Goal: Leave review/rating: Share an evaluation or opinion about a product, service, or content

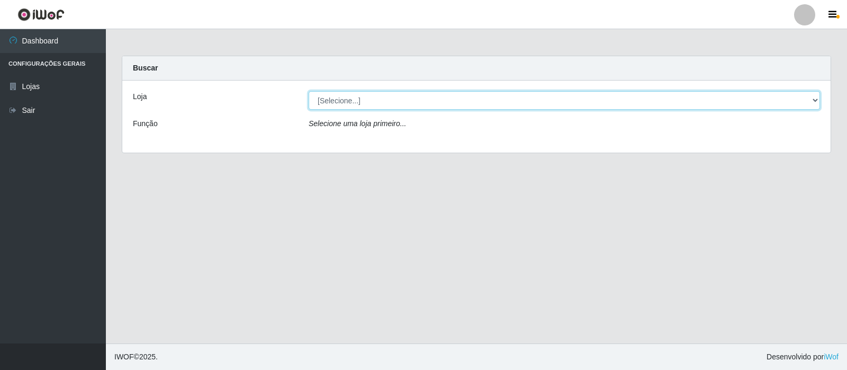
click at [428, 106] on select "[Selecione...] Rede Compras Supermercados - LOJA 3" at bounding box center [565, 100] width 512 height 19
select select "162"
click at [309, 91] on select "[Selecione...] Rede Compras Supermercados - LOJA 3" at bounding box center [565, 100] width 512 height 19
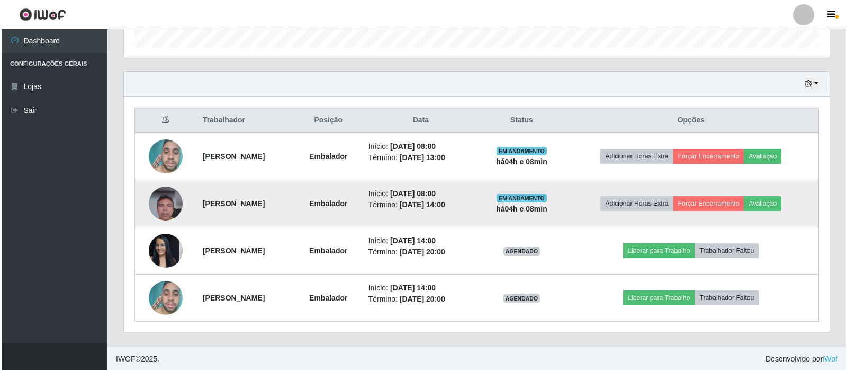
scroll to position [334, 0]
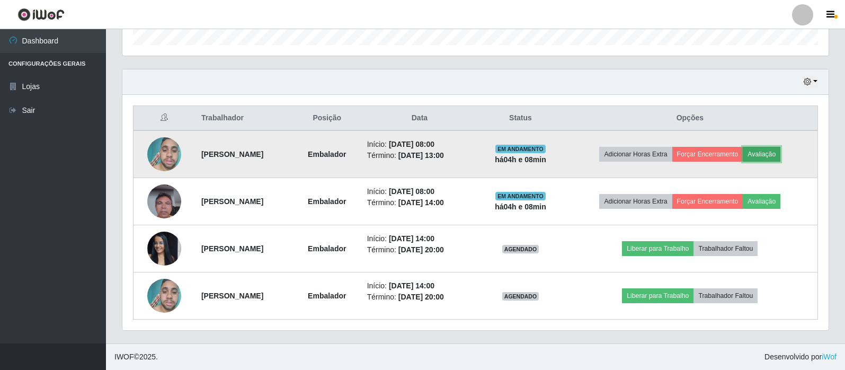
click at [767, 149] on button "Avaliação" at bounding box center [761, 154] width 38 height 15
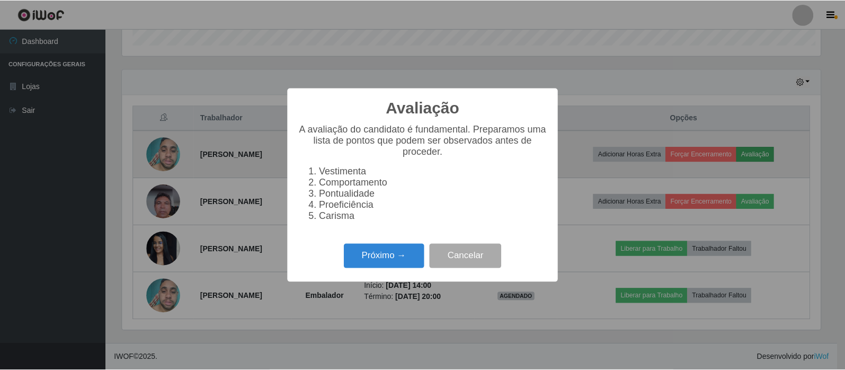
scroll to position [220, 701]
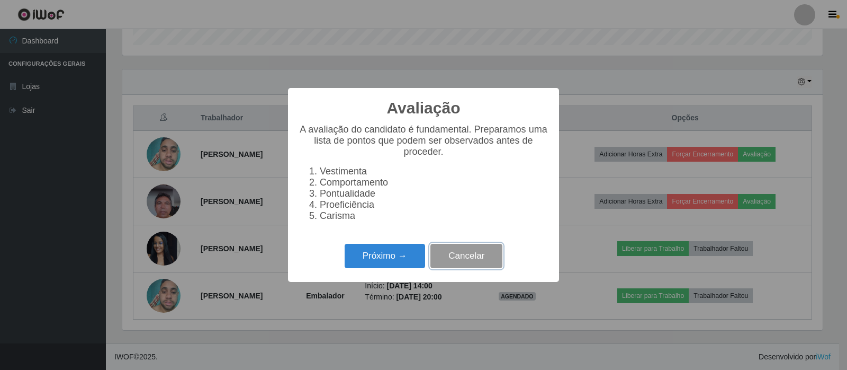
click at [478, 259] on button "Cancelar" at bounding box center [467, 256] width 72 height 25
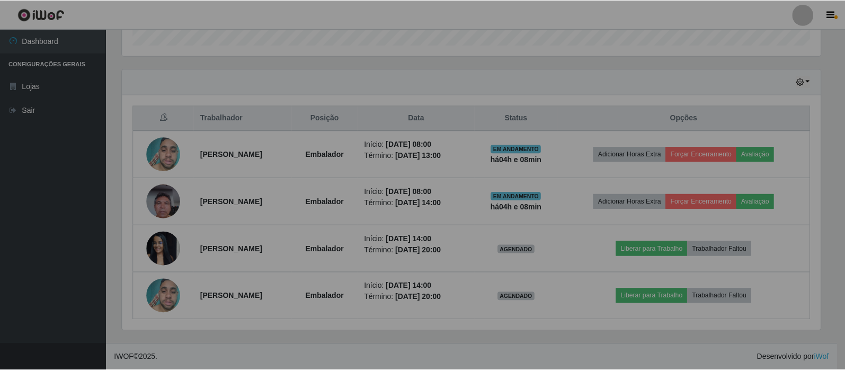
scroll to position [220, 706]
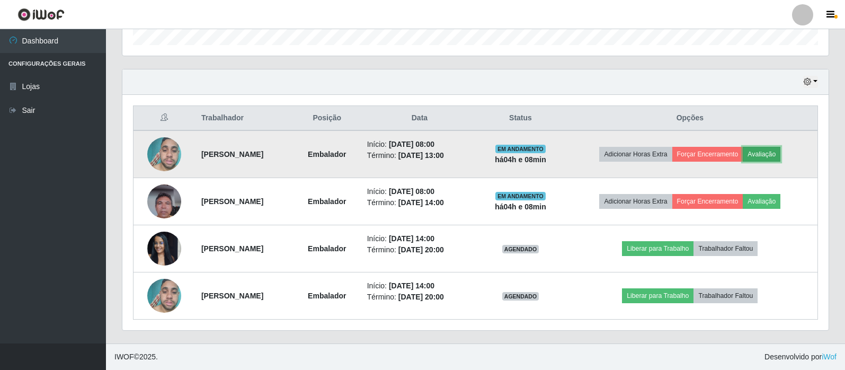
click at [772, 151] on button "Avaliação" at bounding box center [761, 154] width 38 height 15
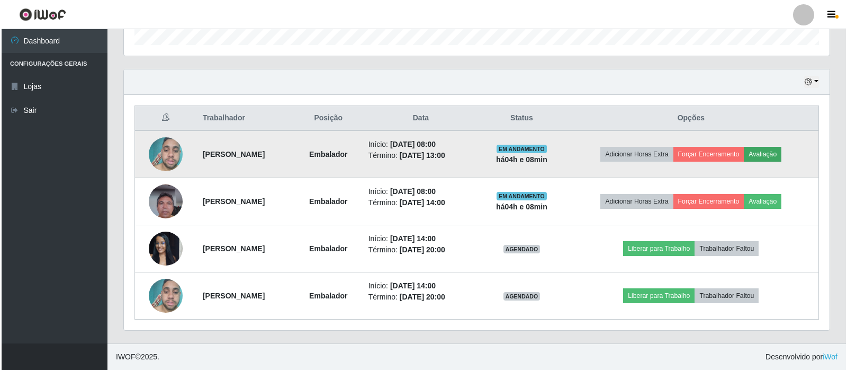
scroll to position [220, 701]
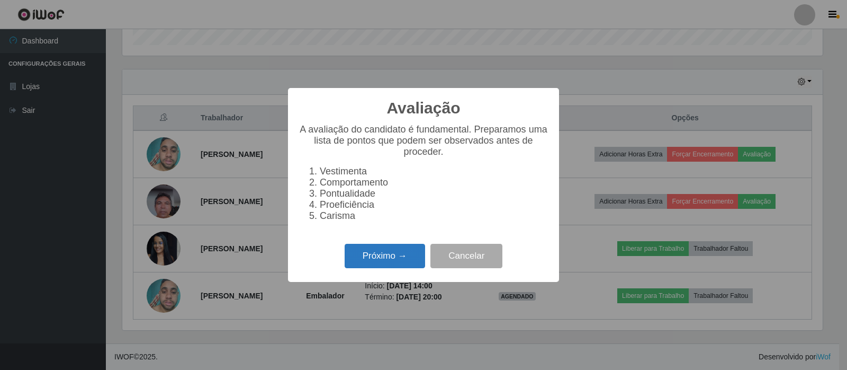
click at [397, 263] on button "Próximo →" at bounding box center [385, 256] width 80 height 25
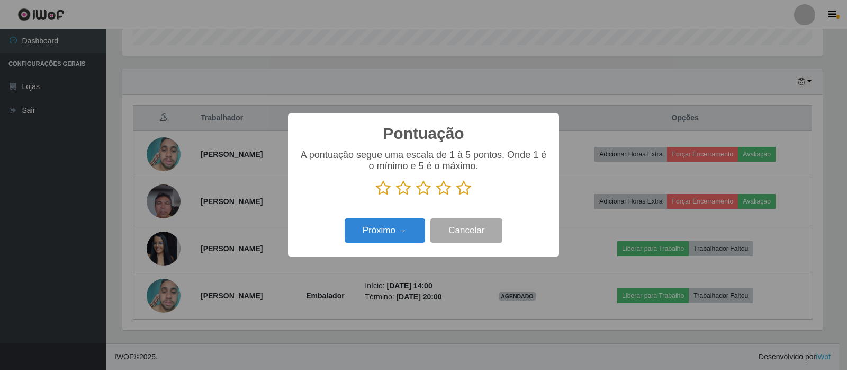
scroll to position [529340, 528860]
click at [467, 193] on icon at bounding box center [463, 188] width 15 height 16
click at [456, 196] on input "radio" at bounding box center [456, 196] width 0 height 0
click at [394, 233] on button "Próximo →" at bounding box center [385, 230] width 80 height 25
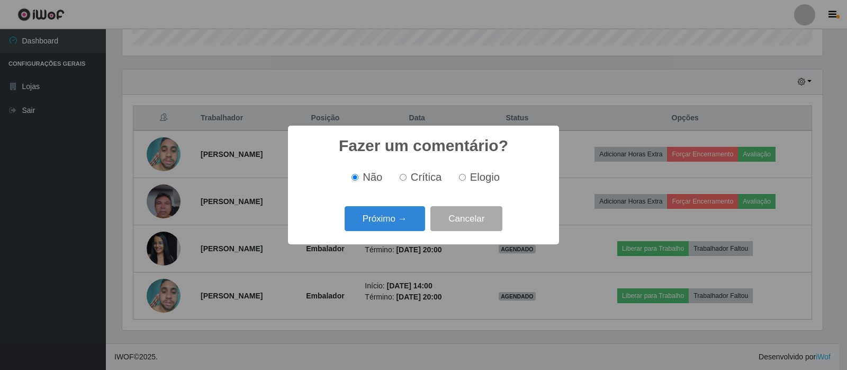
click at [462, 177] on input "Elogio" at bounding box center [462, 177] width 7 height 7
radio input "true"
click at [405, 217] on button "Próximo →" at bounding box center [385, 218] width 80 height 25
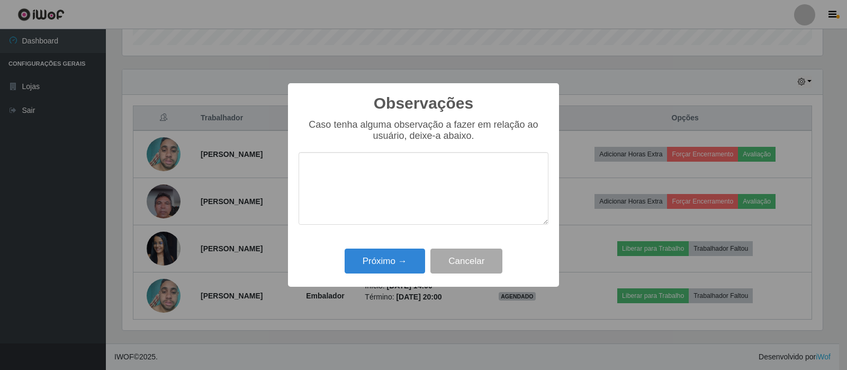
click at [391, 180] on textarea at bounding box center [424, 188] width 250 height 73
type textarea "O Colaborador atingiu as expectativas da loja."
drag, startPoint x: 542, startPoint y: 172, endPoint x: 288, endPoint y: 177, distance: 253.7
click at [296, 177] on div "Observações × Caso tenha alguma observação a fazer em relação ao usuário, deixe…" at bounding box center [423, 185] width 271 height 204
click at [458, 260] on button "Cancelar" at bounding box center [467, 260] width 72 height 25
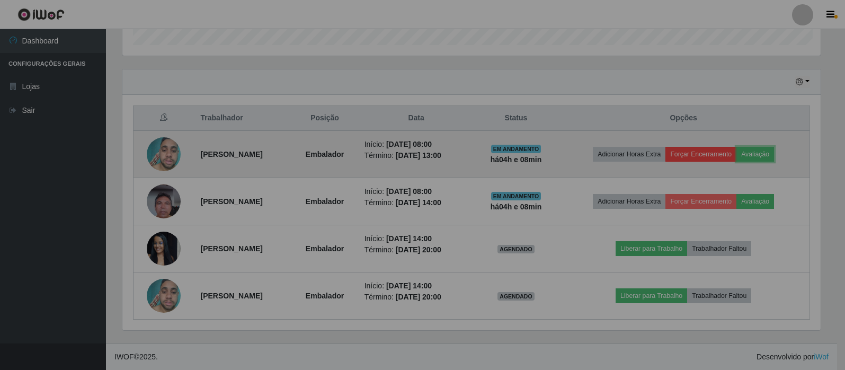
scroll to position [220, 706]
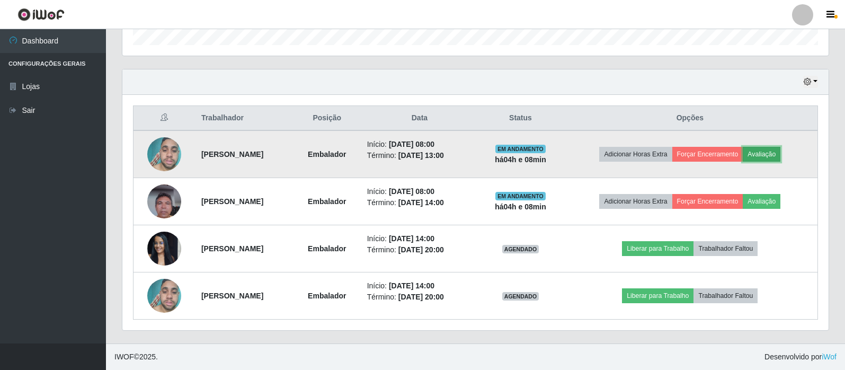
click at [780, 155] on button "Avaliação" at bounding box center [761, 154] width 38 height 15
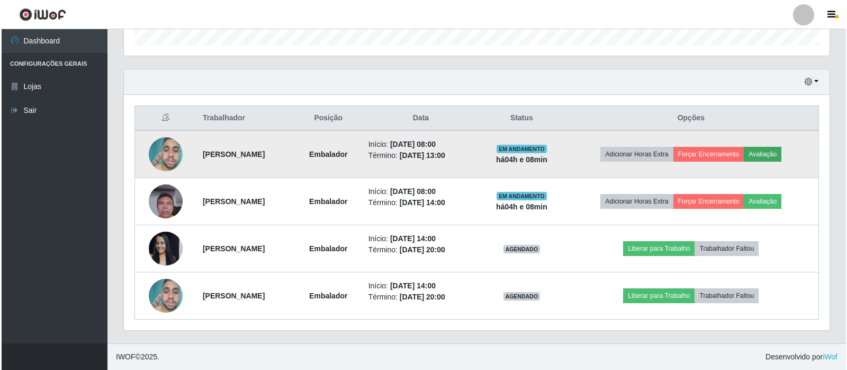
scroll to position [220, 701]
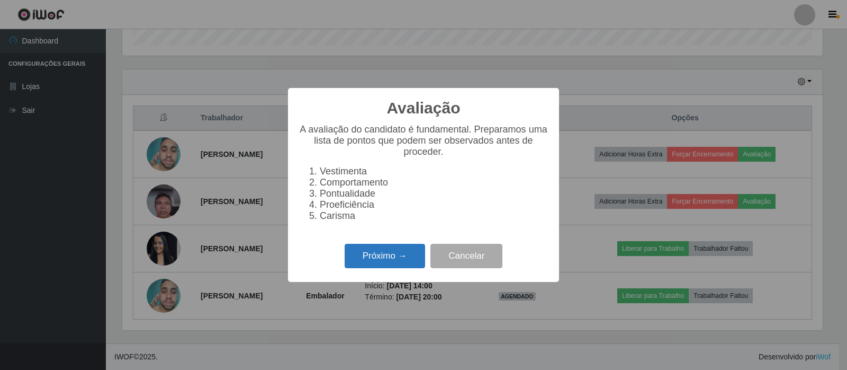
click at [418, 268] on button "Próximo →" at bounding box center [385, 256] width 80 height 25
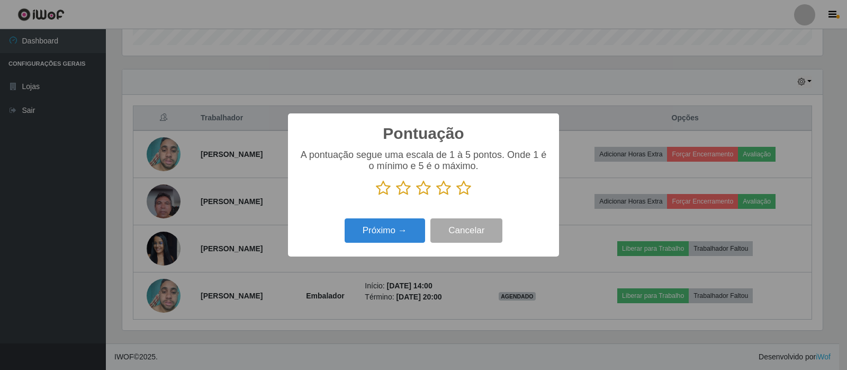
click at [458, 196] on icon at bounding box center [463, 188] width 15 height 16
click at [456, 196] on input "radio" at bounding box center [456, 196] width 0 height 0
click at [421, 230] on button "Próximo →" at bounding box center [385, 230] width 80 height 25
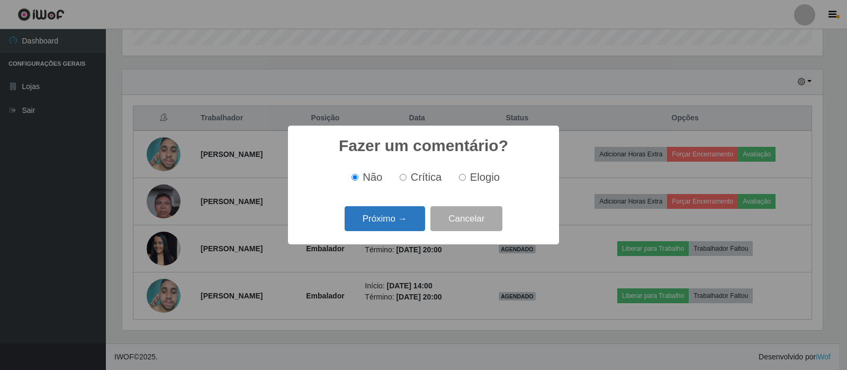
click at [404, 219] on button "Próximo →" at bounding box center [385, 218] width 80 height 25
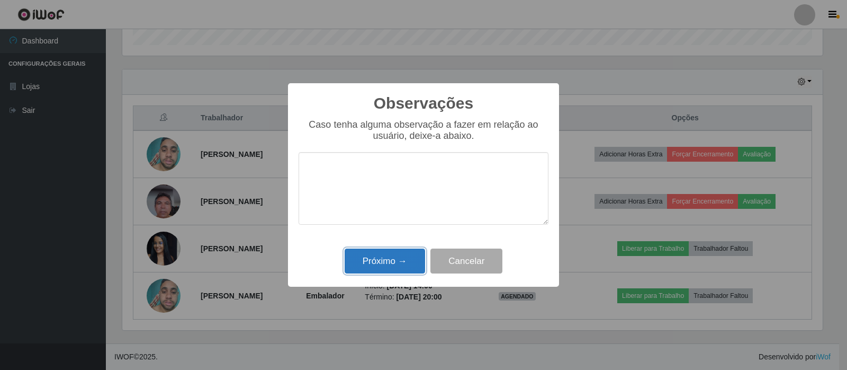
click at [399, 258] on button "Próximo →" at bounding box center [385, 260] width 80 height 25
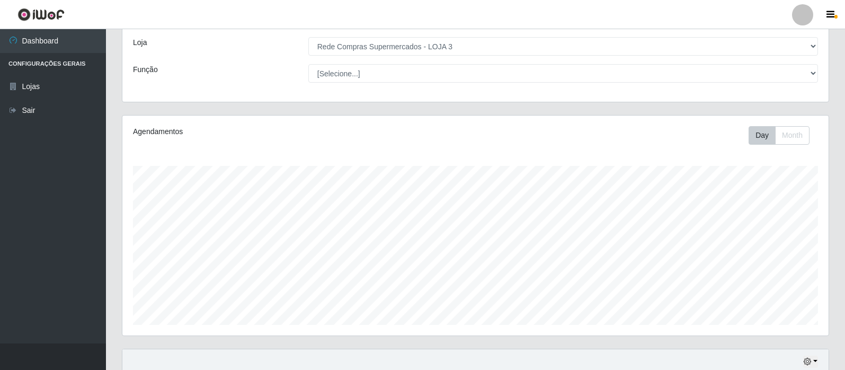
scroll to position [0, 0]
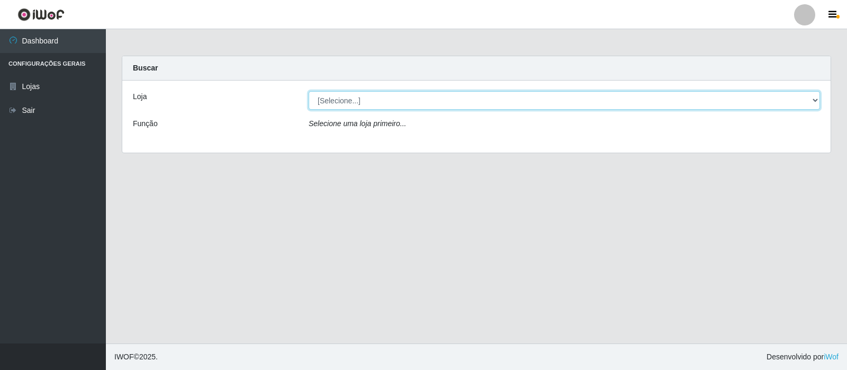
click at [514, 105] on select "[Selecione...] Rede Compras Supermercados - LOJA 3" at bounding box center [565, 100] width 512 height 19
click at [309, 91] on select "[Selecione...] Rede Compras Supermercados - LOJA 3" at bounding box center [565, 100] width 512 height 19
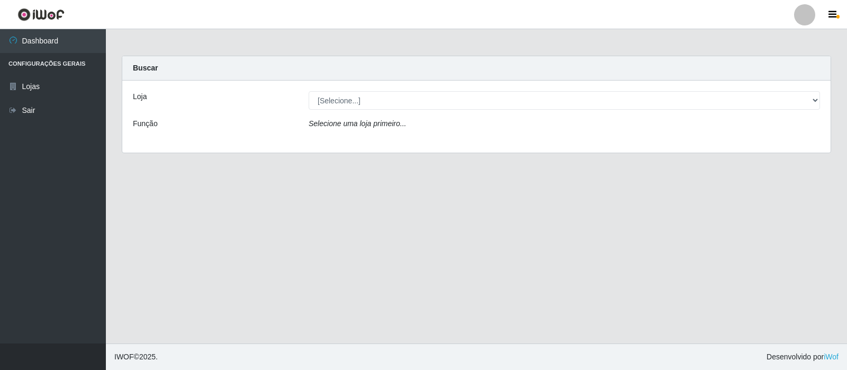
click at [509, 111] on div "Loja [Selecione...] Rede Compras Supermercados - LOJA 3 Função Selecione uma lo…" at bounding box center [476, 116] width 709 height 72
click at [504, 110] on div "Loja [Selecione...] Rede Compras Supermercados - LOJA 3 Função Selecione uma lo…" at bounding box center [476, 116] width 709 height 72
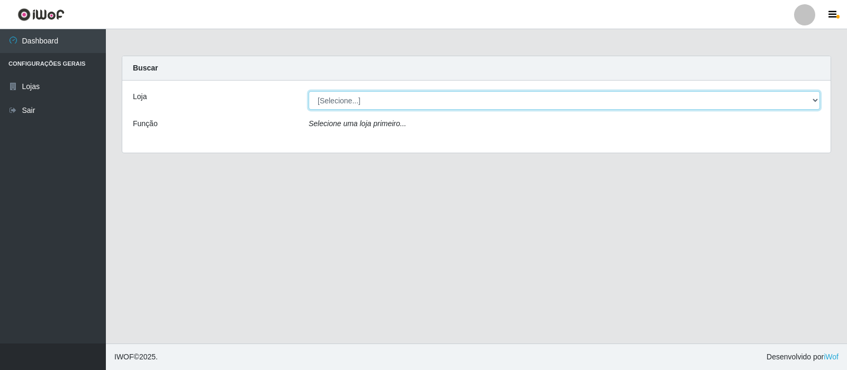
click at [497, 105] on select "[Selecione...] Rede Compras Supermercados - LOJA 3" at bounding box center [565, 100] width 512 height 19
select select "162"
click at [309, 91] on select "[Selecione...] Rede Compras Supermercados - LOJA 3" at bounding box center [565, 100] width 512 height 19
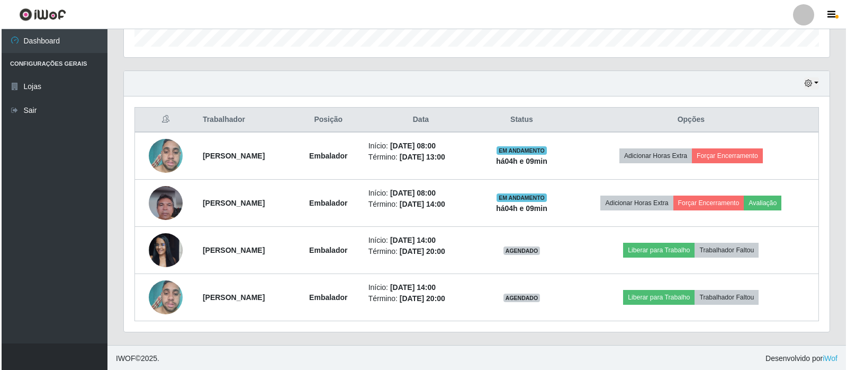
scroll to position [220, 706]
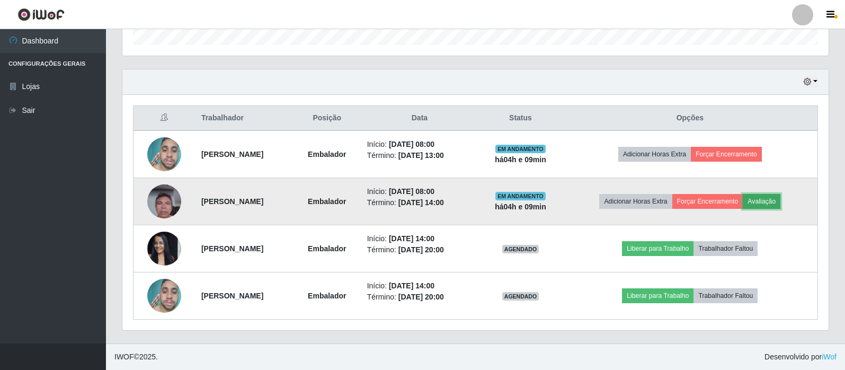
click at [768, 197] on button "Avaliação" at bounding box center [761, 201] width 38 height 15
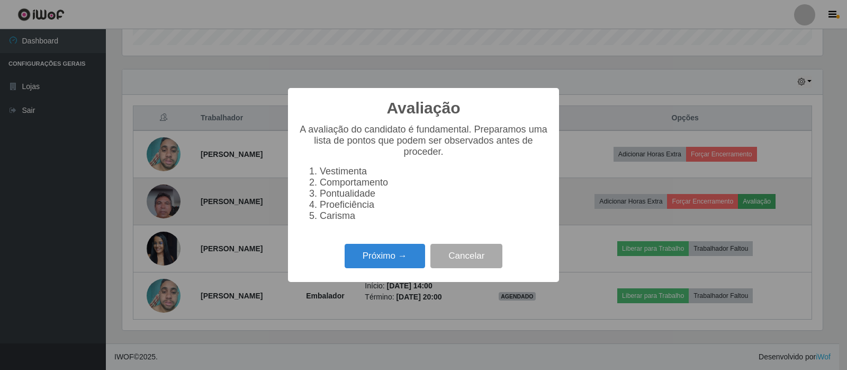
scroll to position [220, 701]
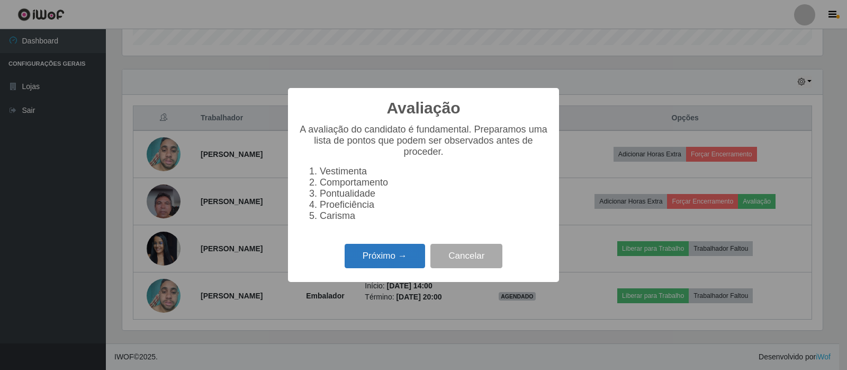
click at [394, 262] on button "Próximo →" at bounding box center [385, 256] width 80 height 25
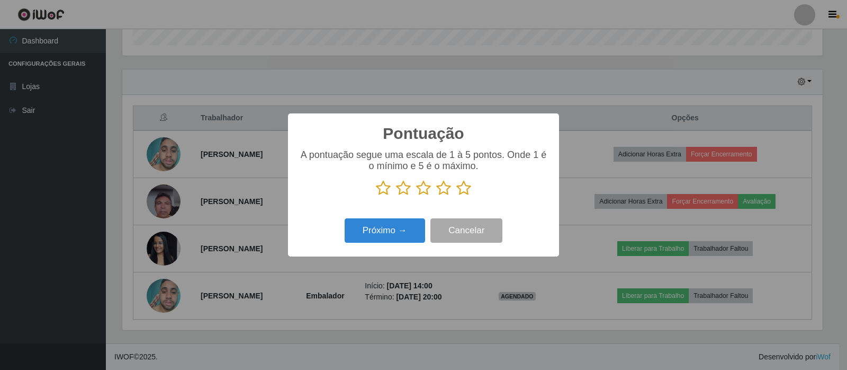
scroll to position [529340, 528860]
click at [463, 191] on icon at bounding box center [463, 188] width 15 height 16
click at [456, 196] on input "radio" at bounding box center [456, 196] width 0 height 0
click at [405, 231] on button "Próximo →" at bounding box center [385, 230] width 80 height 25
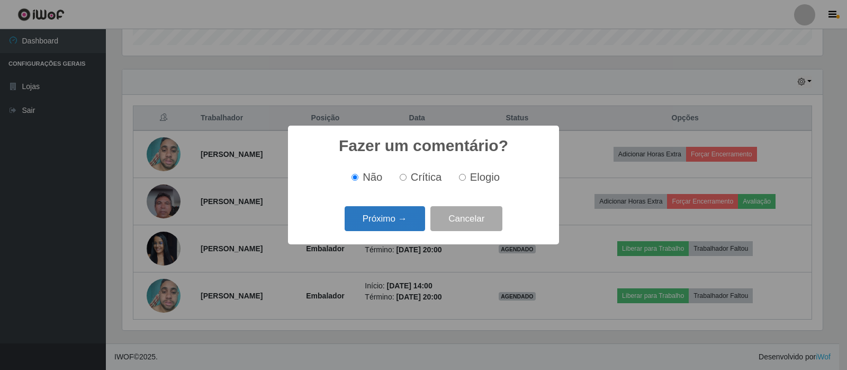
click at [418, 208] on button "Próximo →" at bounding box center [385, 218] width 80 height 25
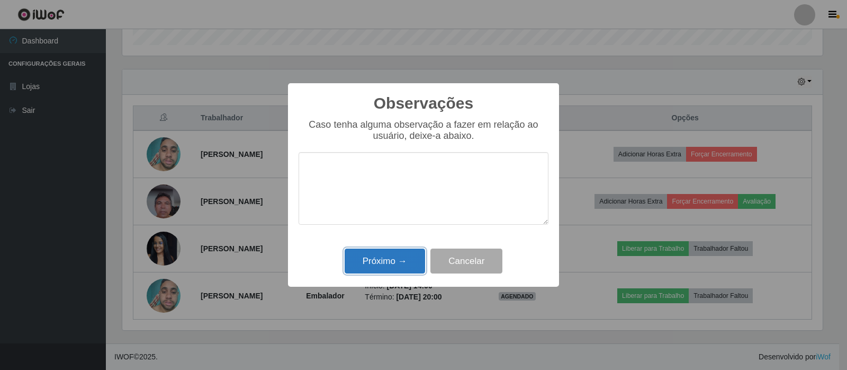
click at [405, 270] on button "Próximo →" at bounding box center [385, 260] width 80 height 25
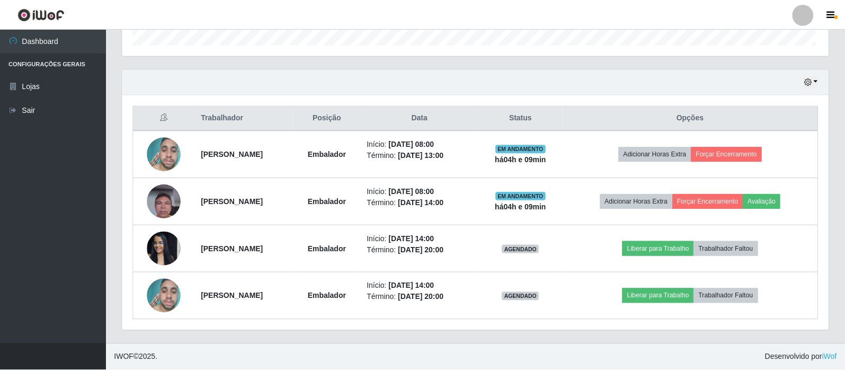
scroll to position [220, 706]
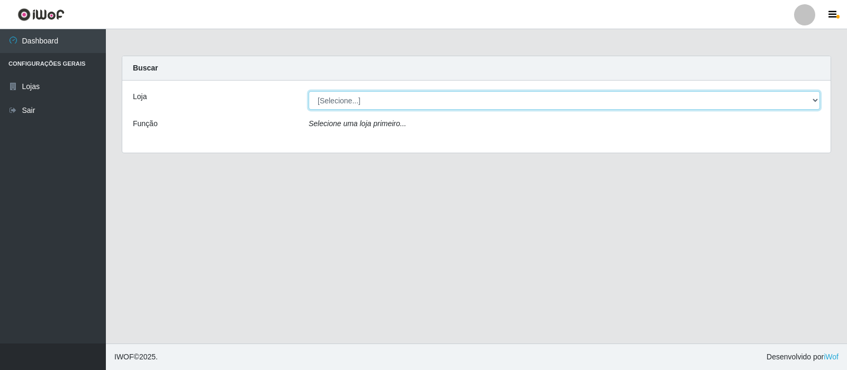
click at [479, 103] on select "[Selecione...] Rede Compras Supermercados - LOJA 3" at bounding box center [565, 100] width 512 height 19
select select "162"
click at [309, 91] on select "[Selecione...] Rede Compras Supermercados - LOJA 3" at bounding box center [565, 100] width 512 height 19
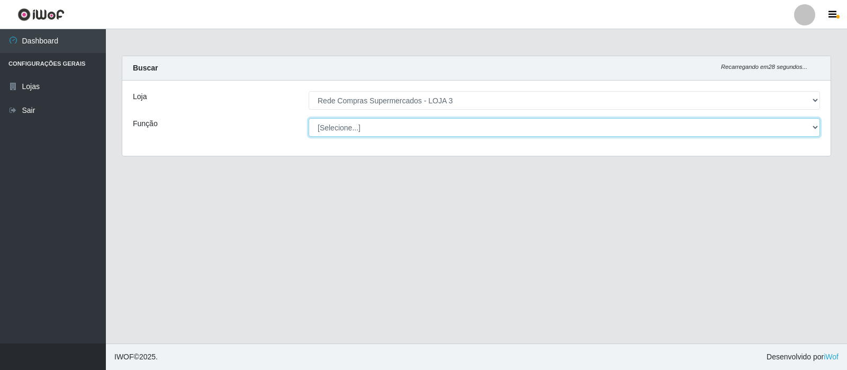
click at [392, 127] on select "[Selecione...] ASG ASG + ASG ++ Balconista Balconista + Balconista ++ Embalador…" at bounding box center [565, 127] width 512 height 19
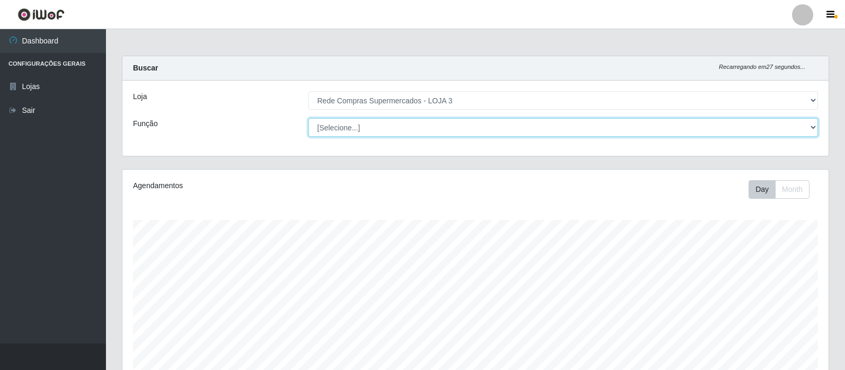
scroll to position [220, 706]
click at [392, 127] on select "[Selecione...] ASG ASG + ASG ++ Balconista Balconista + Balconista ++ Embalador…" at bounding box center [562, 127] width 509 height 19
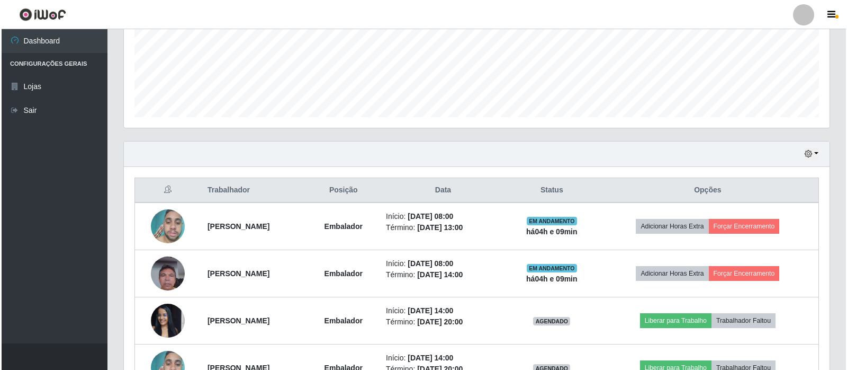
scroll to position [334, 0]
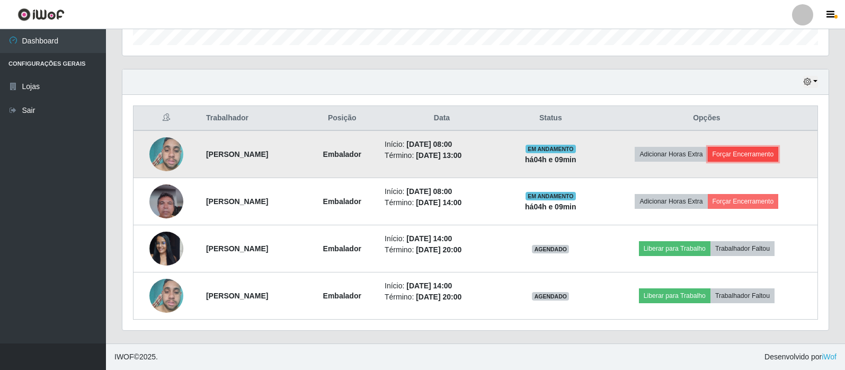
click at [736, 157] on button "Forçar Encerramento" at bounding box center [742, 154] width 71 height 15
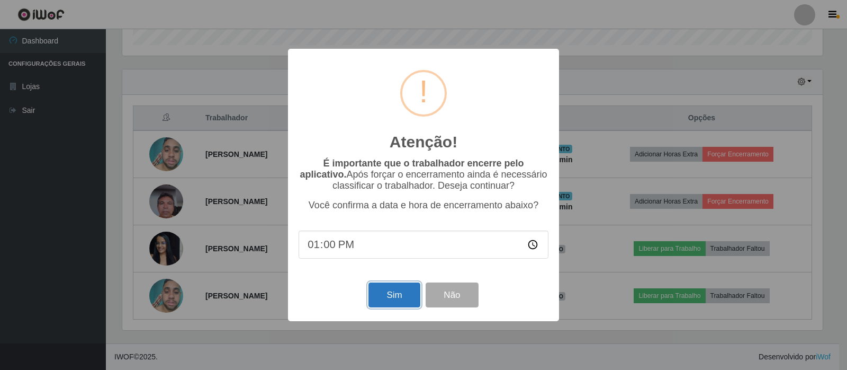
click at [392, 291] on button "Sim" at bounding box center [394, 294] width 51 height 25
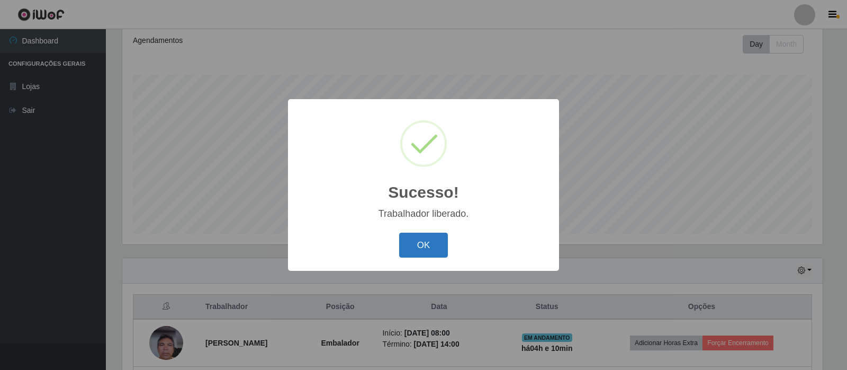
click at [427, 237] on button "OK" at bounding box center [423, 244] width 49 height 25
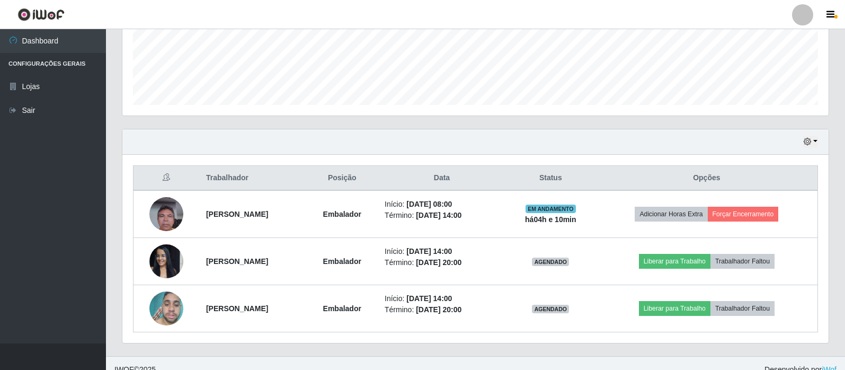
scroll to position [286, 0]
